Goal: Information Seeking & Learning: Compare options

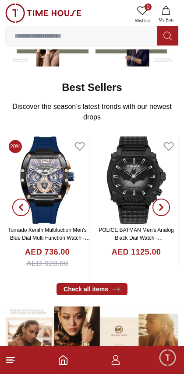
scroll to position [116, 0]
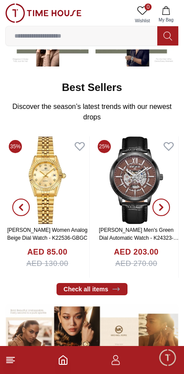
click at [73, 186] on img at bounding box center [47, 181] width 84 height 88
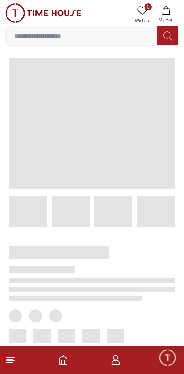
click at [46, 181] on span at bounding box center [92, 123] width 166 height 131
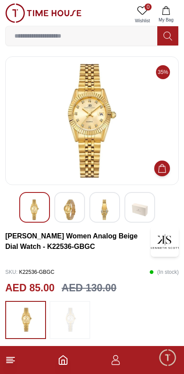
click at [35, 34] on input at bounding box center [81, 36] width 151 height 18
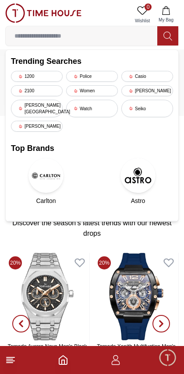
scroll to position [116, 0]
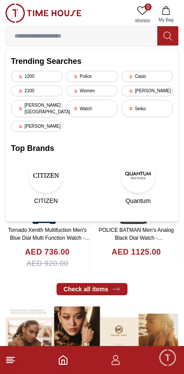
click at [15, 363] on icon at bounding box center [10, 360] width 11 height 11
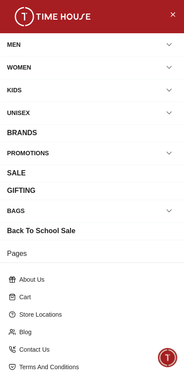
click at [45, 65] on div "WOMEN" at bounding box center [92, 68] width 170 height 16
click at [172, 70] on icon "button" at bounding box center [169, 67] width 9 height 9
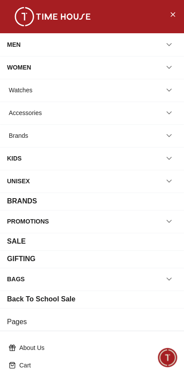
click at [173, 90] on icon "button" at bounding box center [169, 90] width 9 height 9
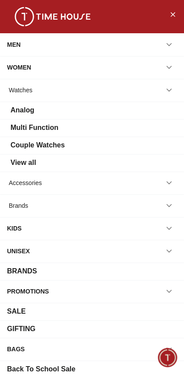
click at [148, 110] on div "Analog" at bounding box center [92, 110] width 170 height 11
click at [139, 110] on div "Analog" at bounding box center [92, 110] width 170 height 11
click at [24, 115] on div "Analog" at bounding box center [23, 110] width 24 height 11
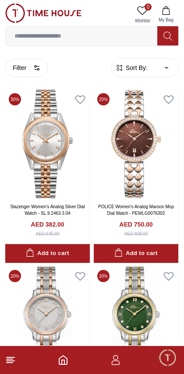
click at [137, 66] on span "Sort By:" at bounding box center [136, 67] width 24 height 9
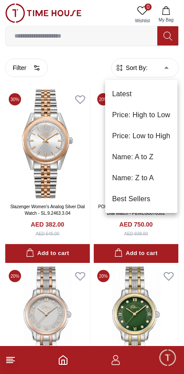
click at [129, 137] on li "Price: Low to High" at bounding box center [141, 136] width 72 height 21
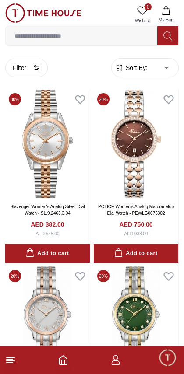
type input "*"
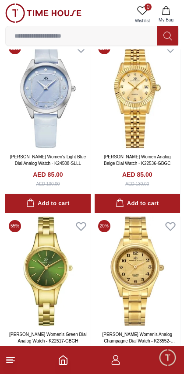
scroll to position [584, 0]
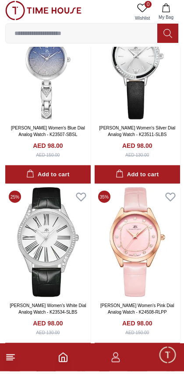
scroll to position [1680, 0]
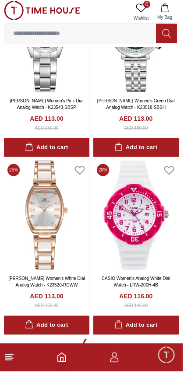
scroll to position [5096, 0]
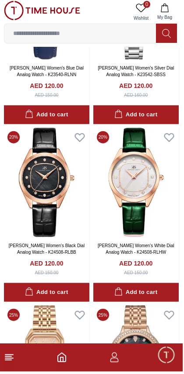
scroll to position [7969, 0]
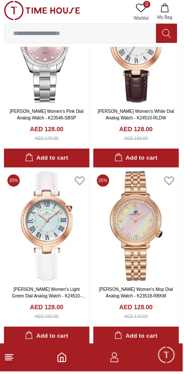
scroll to position [10415, 0]
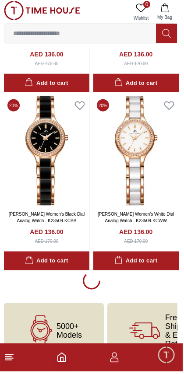
scroll to position [12276, 0]
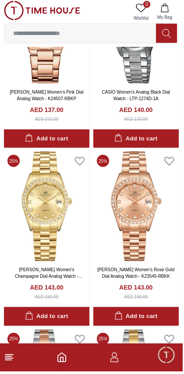
scroll to position [13517, 0]
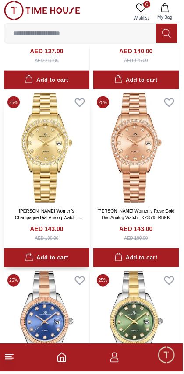
click at [37, 148] on img at bounding box center [47, 150] width 85 height 110
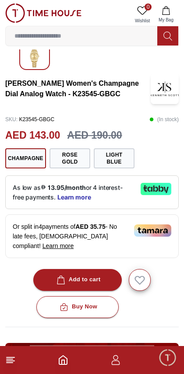
scroll to position [144, 0]
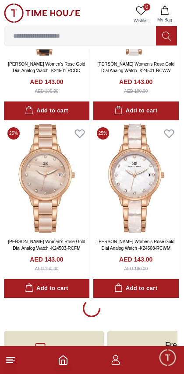
scroll to position [13986, 1]
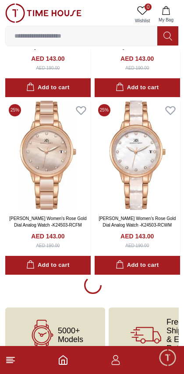
scroll to position [14053, 0]
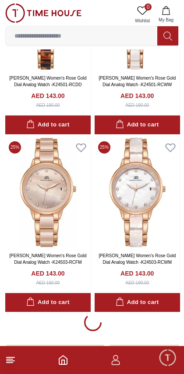
scroll to position [14008, 0]
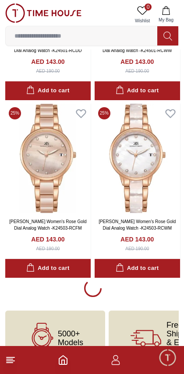
scroll to position [14010, 0]
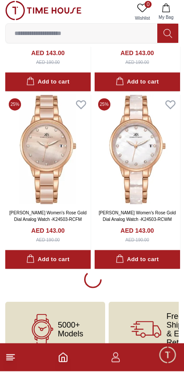
scroll to position [14053, 0]
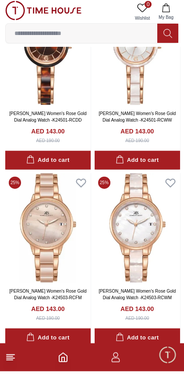
scroll to position [13971, 0]
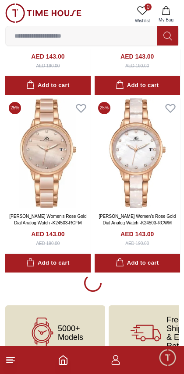
scroll to position [14017, 0]
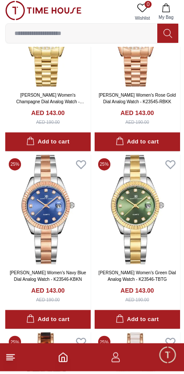
scroll to position [13633, 0]
click at [164, 208] on img at bounding box center [137, 213] width 85 height 110
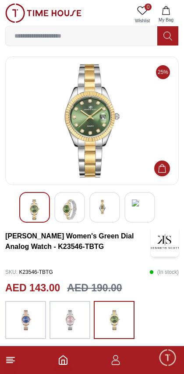
click at [63, 204] on img at bounding box center [70, 210] width 16 height 21
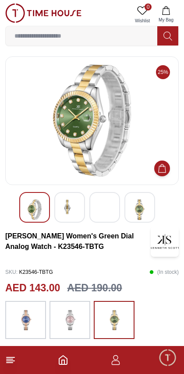
click at [105, 206] on img at bounding box center [105, 208] width 16 height 16
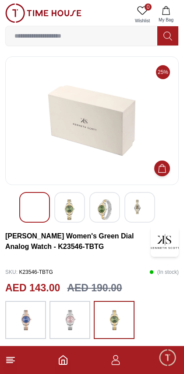
click at [37, 208] on img at bounding box center [35, 208] width 16 height 16
click at [104, 214] on img at bounding box center [105, 210] width 16 height 21
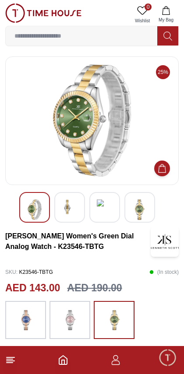
click at [69, 213] on img at bounding box center [70, 208] width 16 height 16
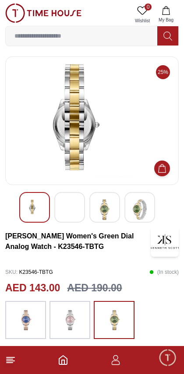
click at [105, 214] on img at bounding box center [105, 210] width 16 height 21
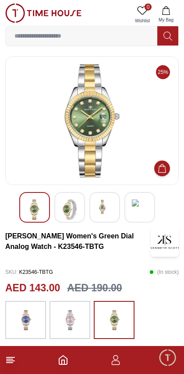
click at [67, 323] on img at bounding box center [70, 320] width 22 height 30
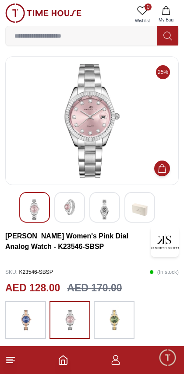
click at [20, 323] on img at bounding box center [26, 320] width 22 height 30
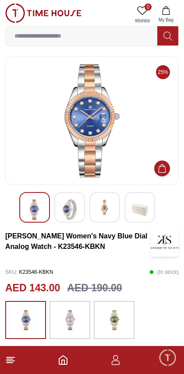
click at [112, 320] on img at bounding box center [114, 320] width 22 height 30
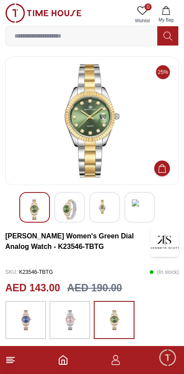
click at [67, 141] on img at bounding box center [92, 121] width 158 height 114
click at [77, 145] on img at bounding box center [92, 121] width 158 height 114
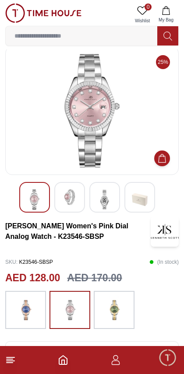
scroll to position [10, 0]
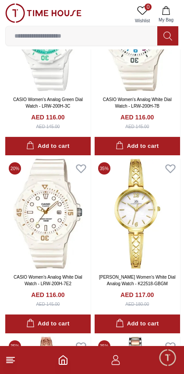
scroll to position [5801, 0]
